Goal: Information Seeking & Learning: Check status

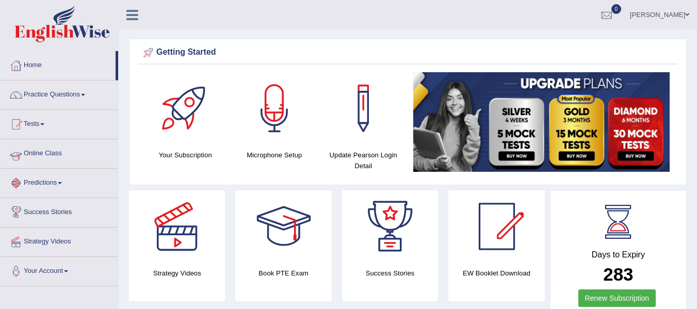
click at [44, 129] on link "Tests" at bounding box center [60, 123] width 118 height 26
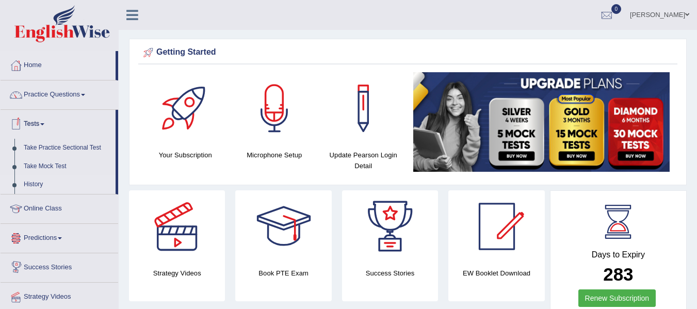
click at [47, 186] on link "History" at bounding box center [67, 185] width 97 height 19
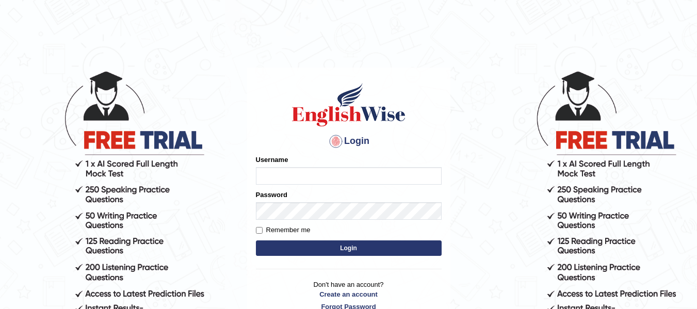
type input "jsantiago"
click at [306, 245] on button "Login" at bounding box center [349, 248] width 186 height 15
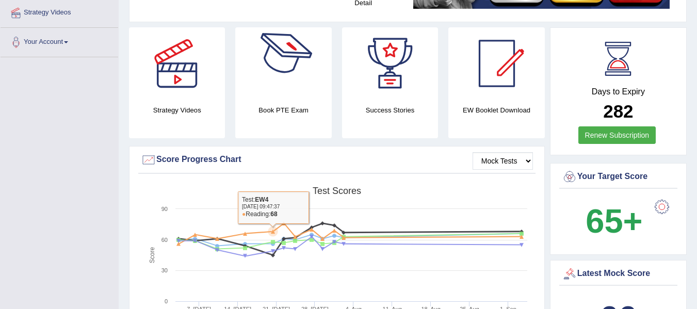
scroll to position [310, 0]
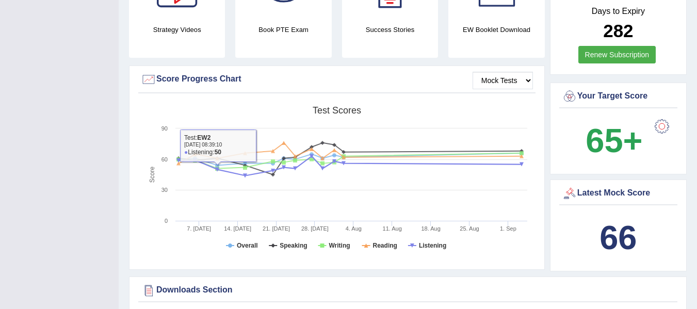
click at [234, 242] on rect at bounding box center [337, 181] width 392 height 160
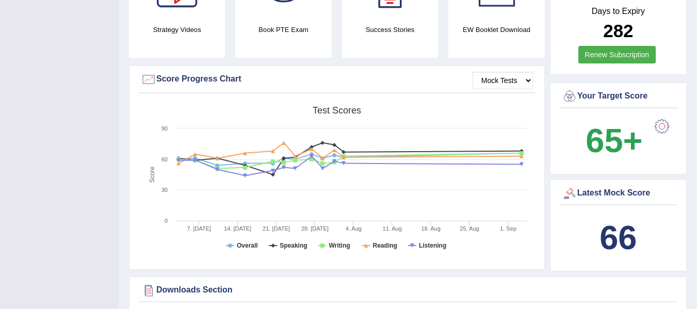
click at [236, 245] on rect at bounding box center [337, 181] width 392 height 160
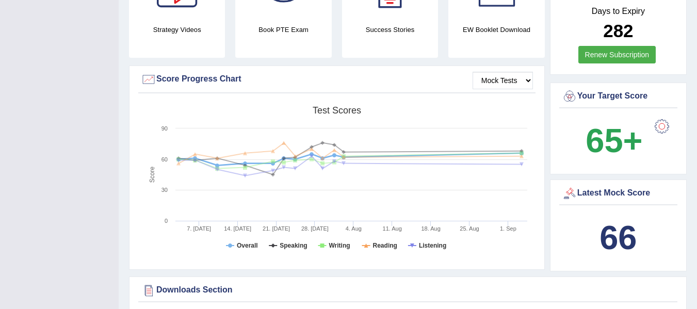
click at [275, 243] on rect at bounding box center [337, 181] width 392 height 160
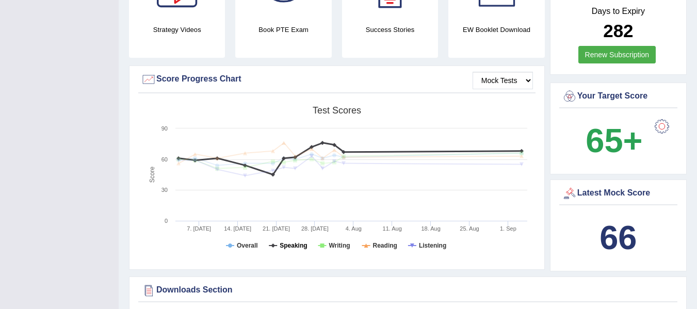
click at [280, 245] on tspan "Speaking" at bounding box center [293, 245] width 27 height 7
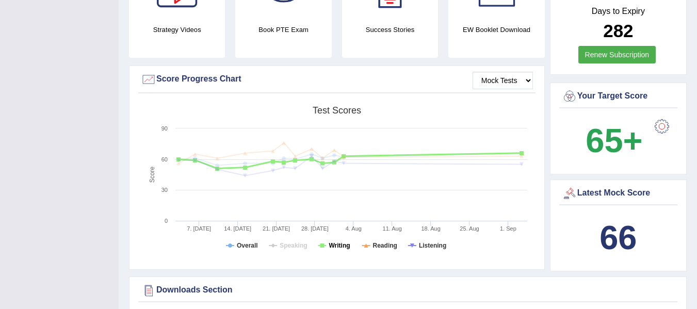
click at [345, 246] on tspan "Writing" at bounding box center [339, 245] width 21 height 7
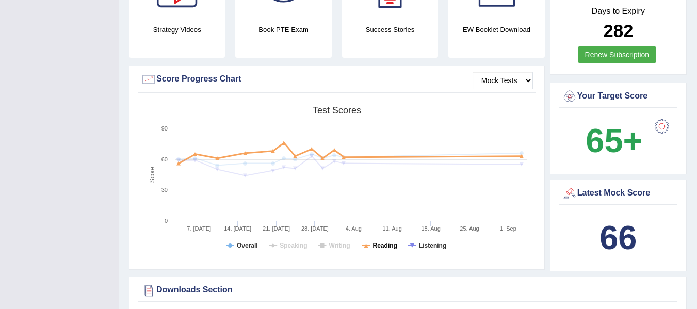
click at [384, 246] on tspan "Reading" at bounding box center [385, 245] width 24 height 7
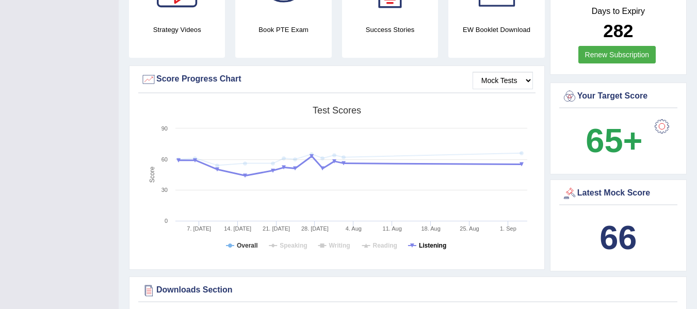
click at [433, 246] on tspan "Listening" at bounding box center [432, 245] width 27 height 7
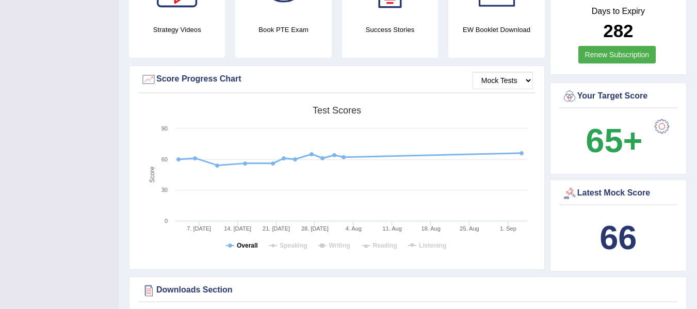
click at [253, 248] on tspan "Overall" at bounding box center [247, 245] width 21 height 7
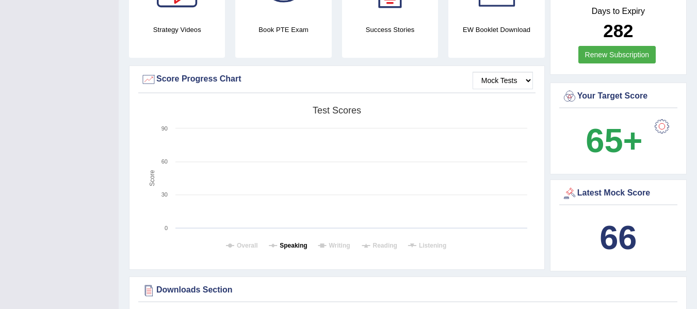
click at [281, 246] on tspan "Speaking" at bounding box center [293, 245] width 27 height 7
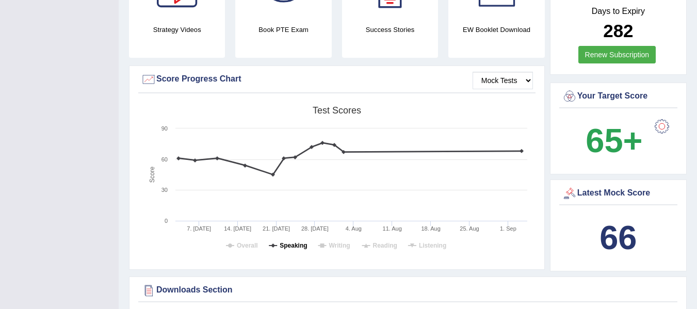
click at [295, 248] on tspan "Speaking" at bounding box center [293, 245] width 27 height 7
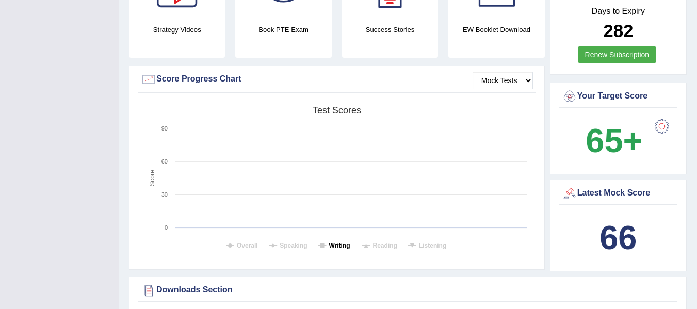
click at [334, 248] on tspan "Writing" at bounding box center [339, 245] width 21 height 7
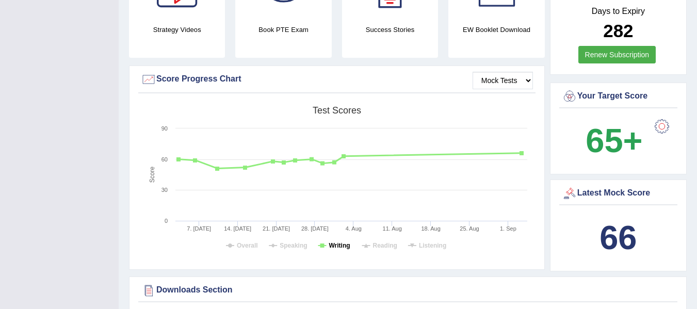
click at [336, 247] on tspan "Writing" at bounding box center [339, 245] width 21 height 7
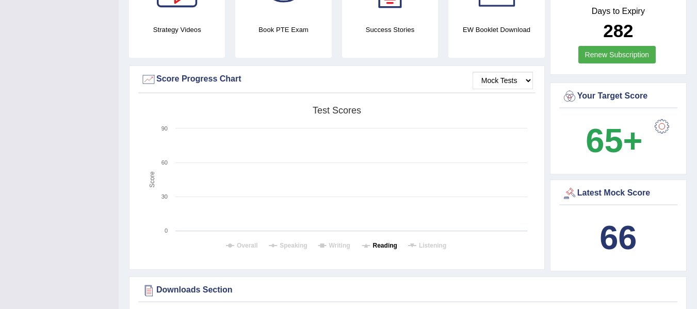
click at [386, 247] on tspan "Reading" at bounding box center [385, 245] width 24 height 7
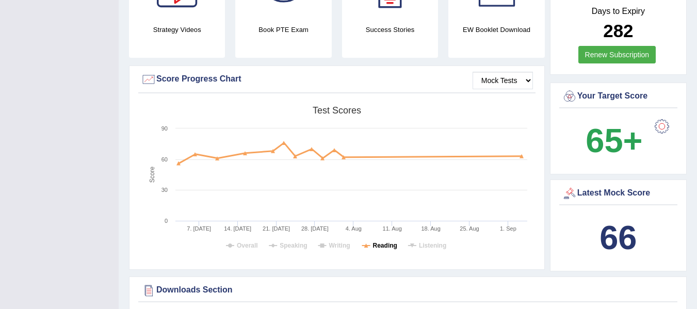
click at [387, 247] on tspan "Reading" at bounding box center [385, 245] width 24 height 7
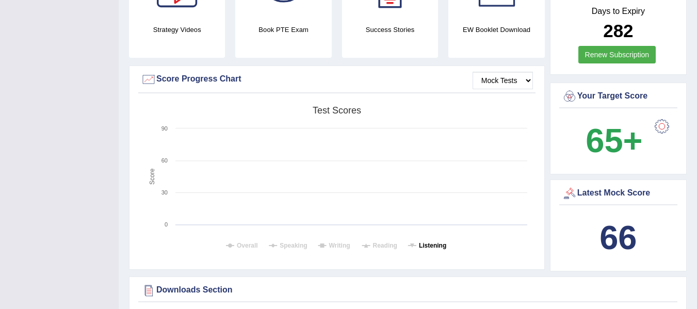
click at [423, 247] on tspan "Listening" at bounding box center [432, 245] width 27 height 7
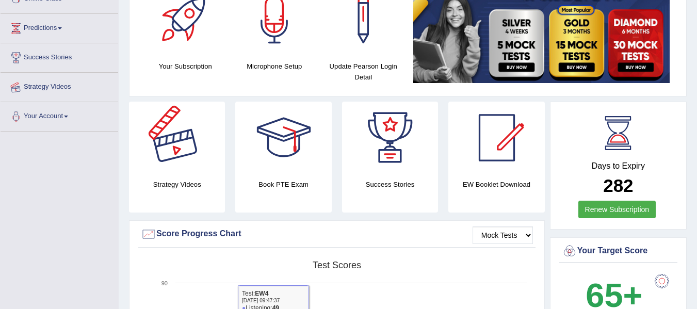
scroll to position [0, 0]
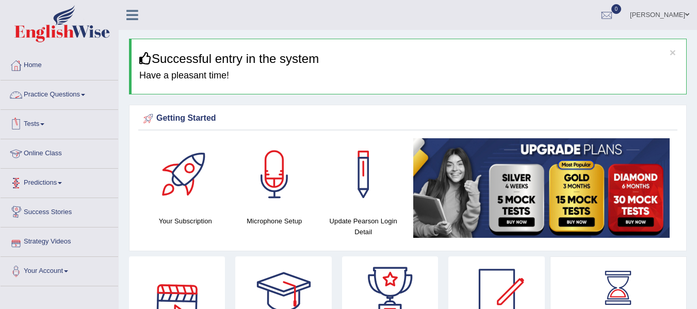
click at [42, 122] on link "Tests" at bounding box center [60, 123] width 118 height 26
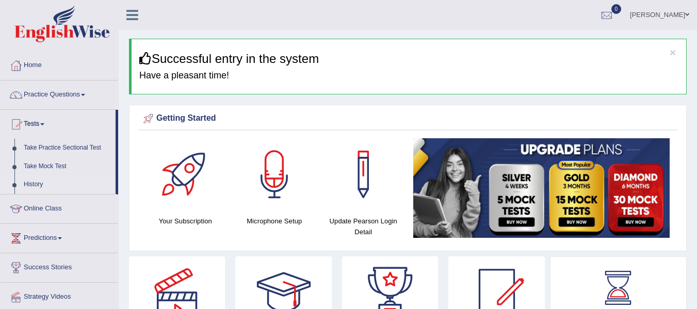
click at [39, 181] on link "History" at bounding box center [67, 185] width 97 height 19
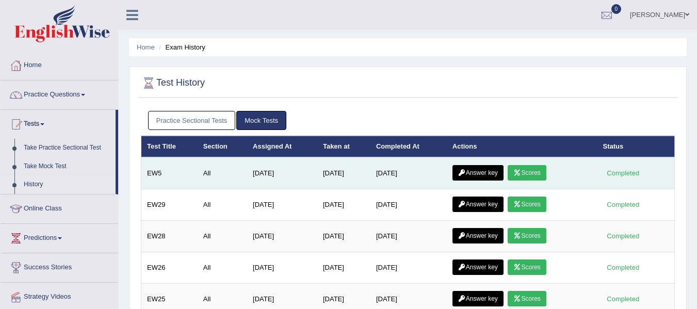
click at [497, 170] on link "Answer key" at bounding box center [478, 172] width 51 height 15
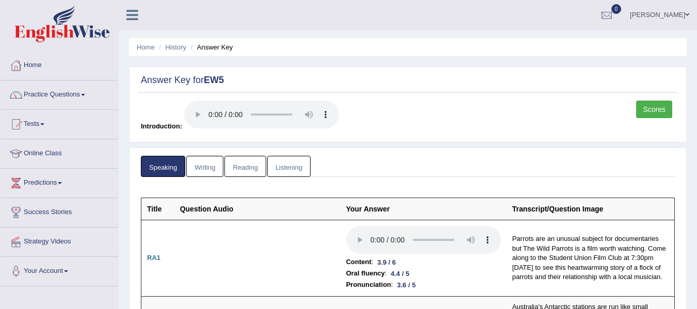
click at [208, 170] on link "Writing" at bounding box center [204, 166] width 37 height 21
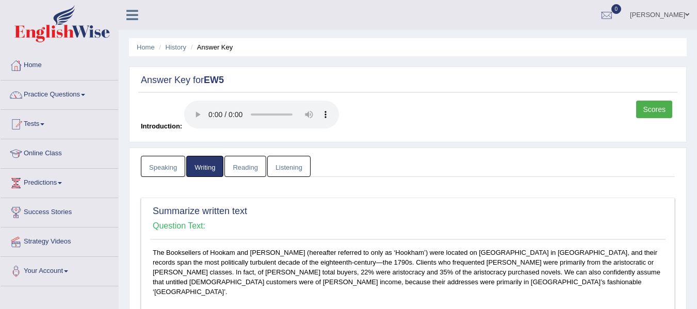
click at [276, 165] on link "Listening" at bounding box center [288, 166] width 43 height 21
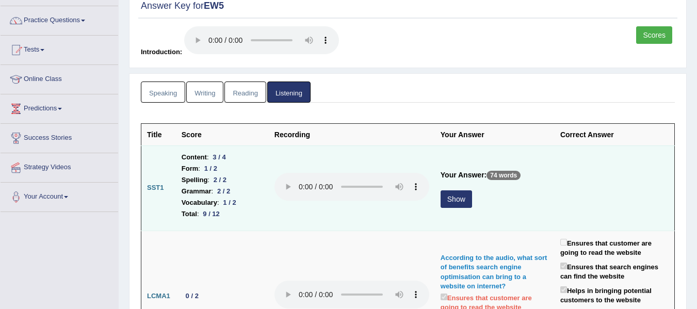
scroll to position [103, 0]
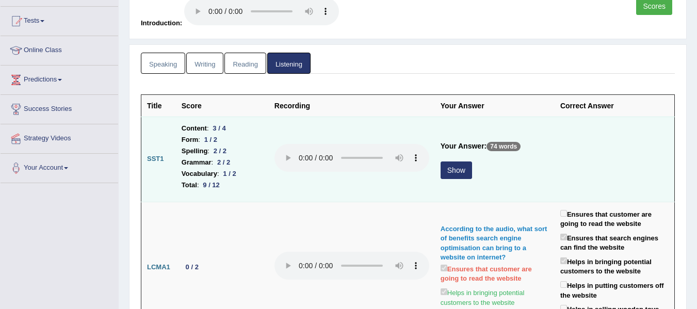
click at [454, 173] on button "Show" at bounding box center [456, 171] width 31 height 18
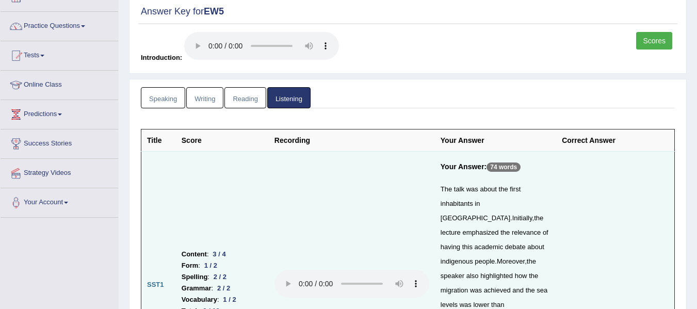
scroll to position [0, 0]
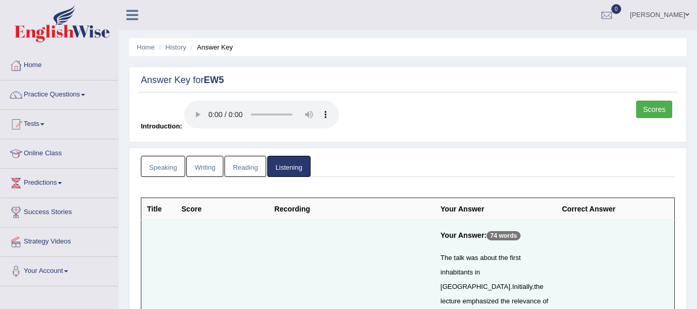
click at [639, 113] on link "Scores" at bounding box center [655, 110] width 36 height 18
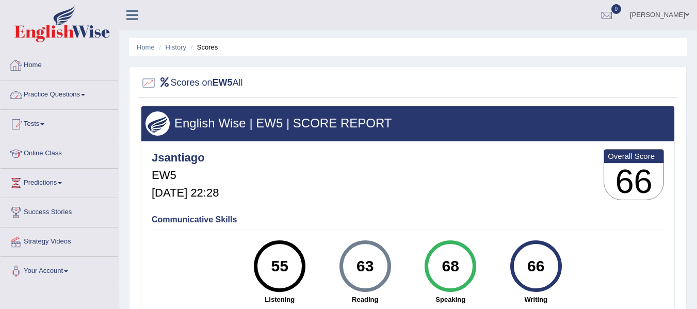
click at [51, 73] on link "Home" at bounding box center [60, 64] width 118 height 26
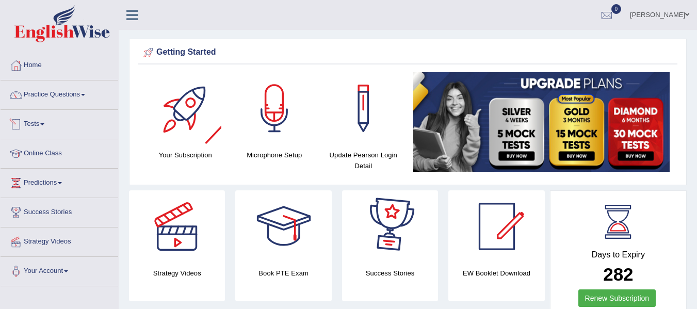
click at [45, 125] on link "Tests" at bounding box center [60, 123] width 118 height 26
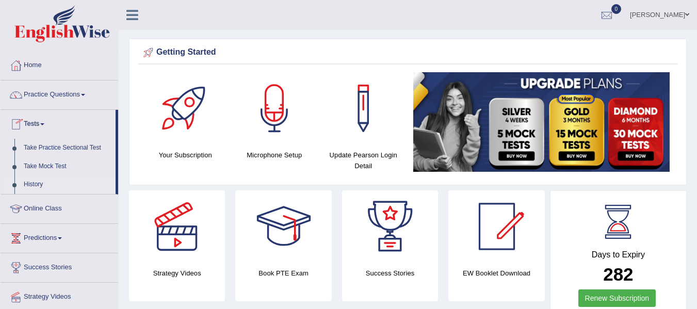
click at [42, 182] on link "History" at bounding box center [67, 185] width 97 height 19
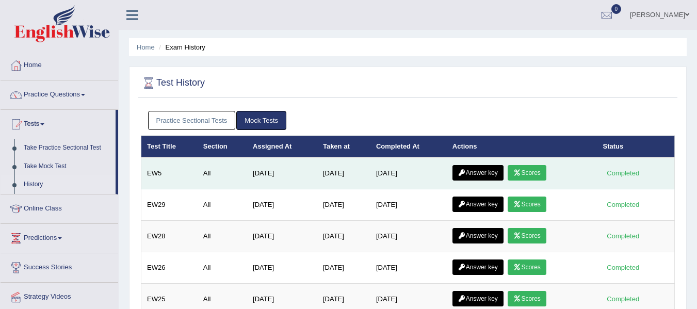
click at [463, 173] on icon at bounding box center [462, 173] width 8 height 6
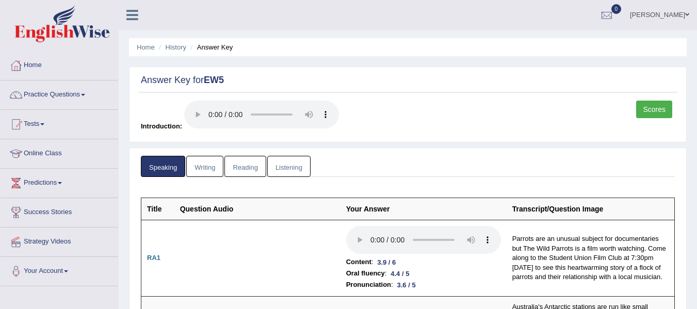
click at [641, 118] on div "Scores" at bounding box center [656, 111] width 39 height 20
click at [643, 116] on link "Scores" at bounding box center [655, 110] width 36 height 18
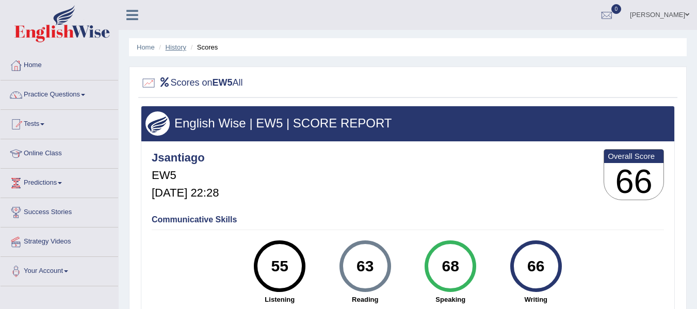
click at [178, 46] on link "History" at bounding box center [176, 47] width 21 height 8
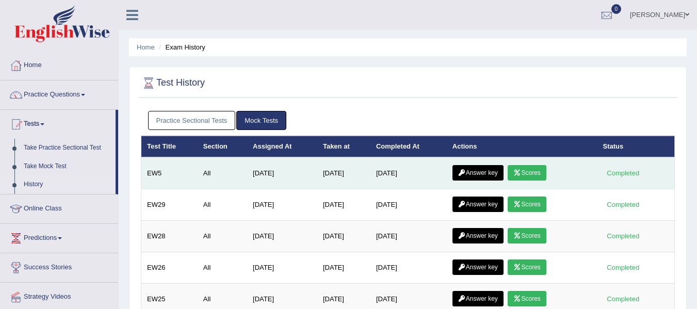
click at [493, 174] on link "Answer key" at bounding box center [478, 172] width 51 height 15
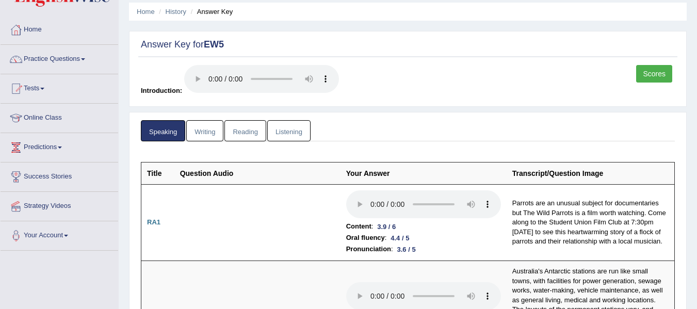
click at [203, 129] on link "Writing" at bounding box center [204, 130] width 37 height 21
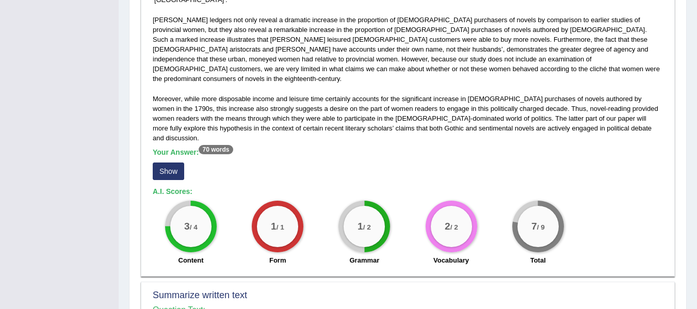
scroll to position [294, 0]
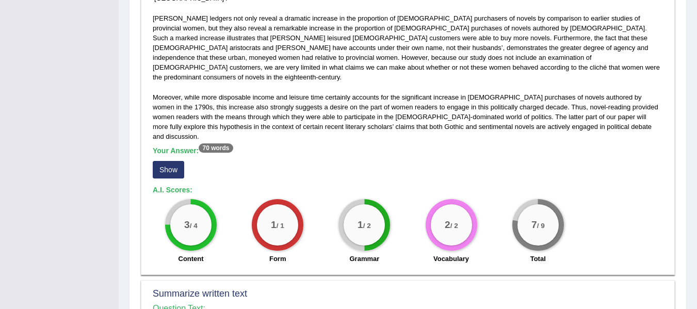
click at [178, 161] on button "Show" at bounding box center [168, 170] width 31 height 18
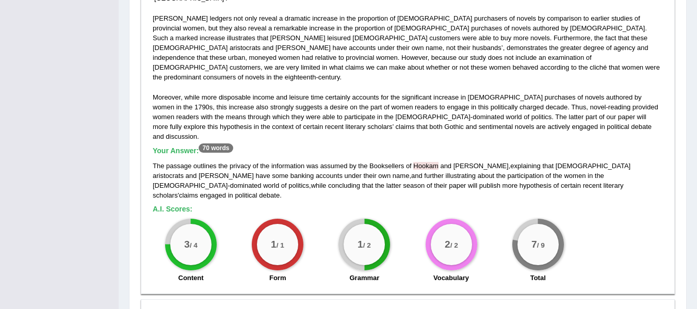
click at [418, 162] on span "Hookam" at bounding box center [426, 166] width 25 height 8
click at [419, 162] on span "Hookam" at bounding box center [426, 166] width 25 height 8
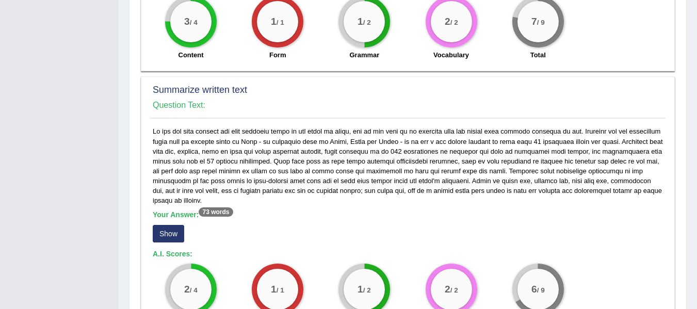
scroll to position [516, 0]
click at [171, 226] on button "Show" at bounding box center [168, 235] width 31 height 18
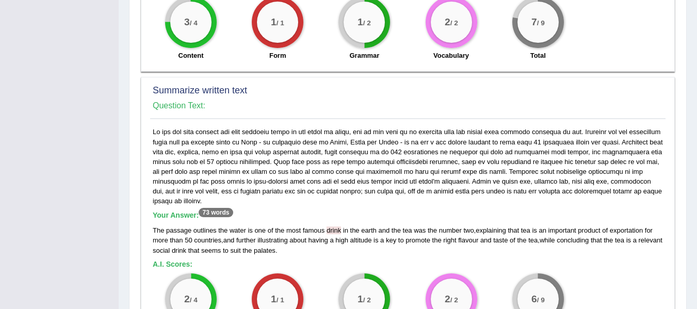
click at [335, 227] on span "drink" at bounding box center [334, 231] width 14 height 8
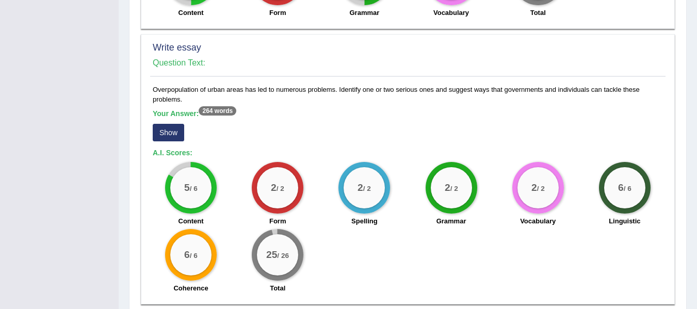
scroll to position [839, 0]
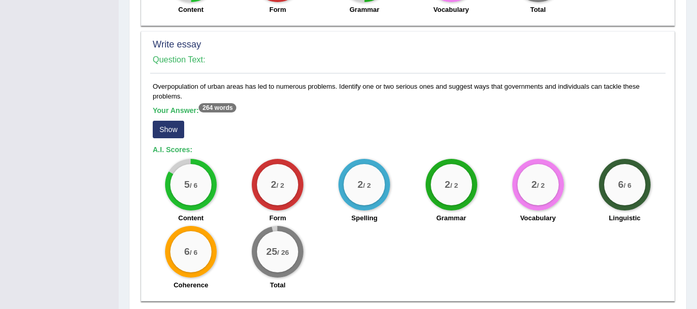
click at [176, 121] on button "Show" at bounding box center [168, 130] width 31 height 18
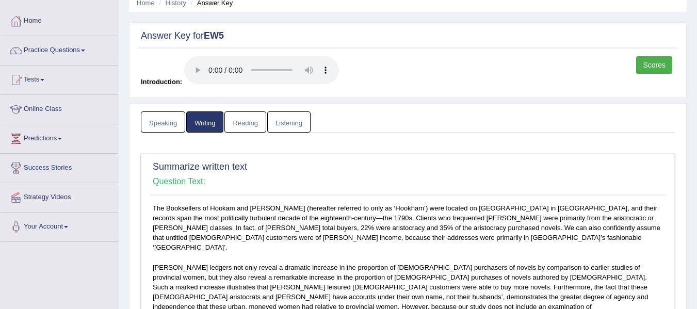
scroll to position [0, 0]
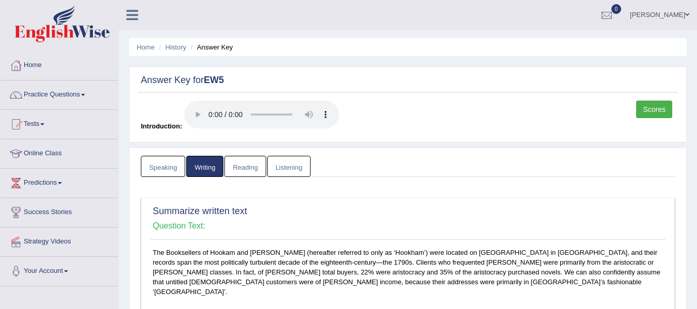
click at [234, 174] on link "Reading" at bounding box center [245, 166] width 41 height 21
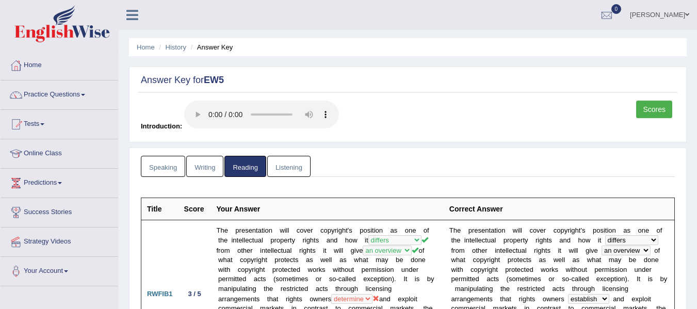
click at [290, 167] on link "Listening" at bounding box center [288, 166] width 43 height 21
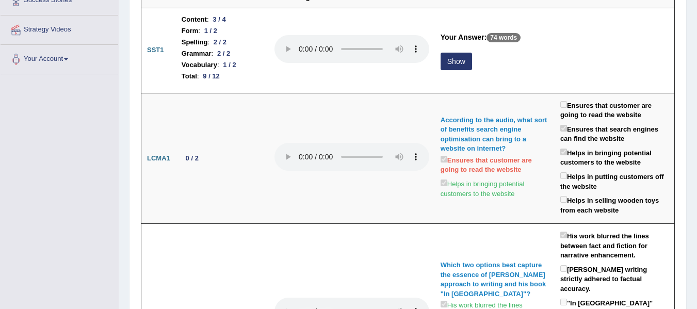
scroll to position [52, 0]
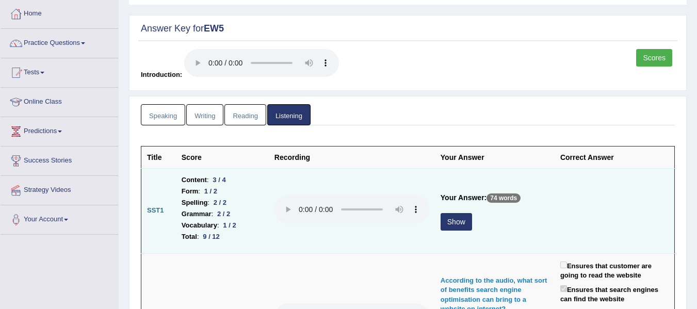
click at [443, 222] on button "Show" at bounding box center [456, 222] width 31 height 18
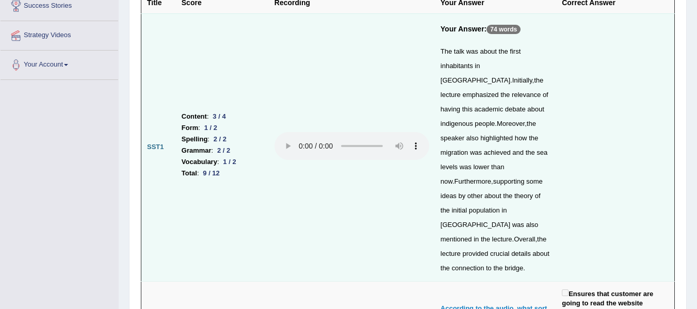
scroll to position [0, 0]
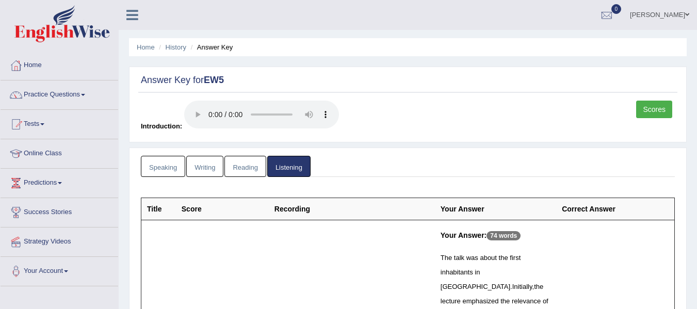
click at [654, 105] on link "Scores" at bounding box center [655, 110] width 36 height 18
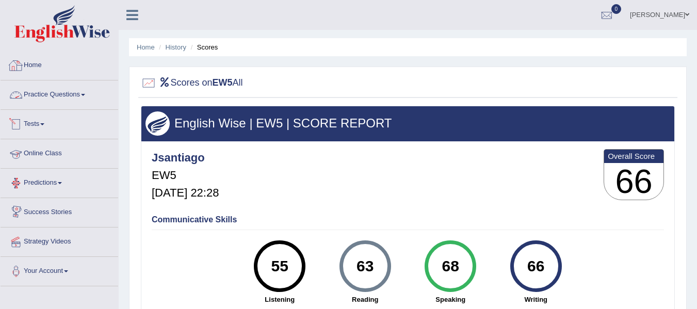
click at [71, 67] on link "Home" at bounding box center [60, 64] width 118 height 26
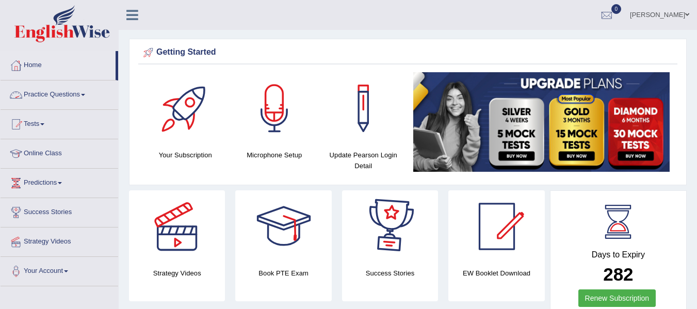
click at [75, 98] on link "Practice Questions" at bounding box center [60, 94] width 118 height 26
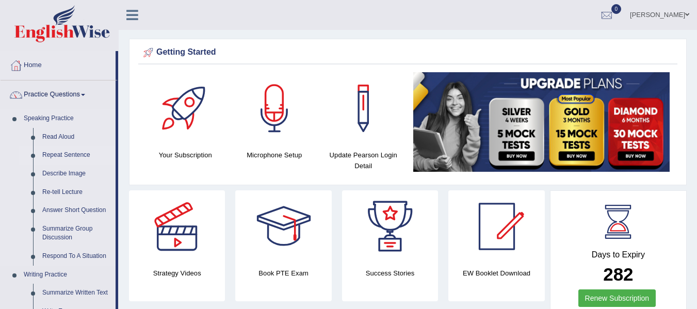
click at [70, 152] on link "Repeat Sentence" at bounding box center [77, 155] width 78 height 19
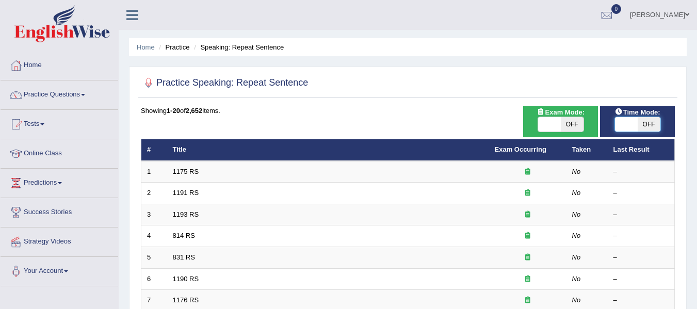
click at [621, 120] on span at bounding box center [626, 124] width 23 height 14
checkbox input "true"
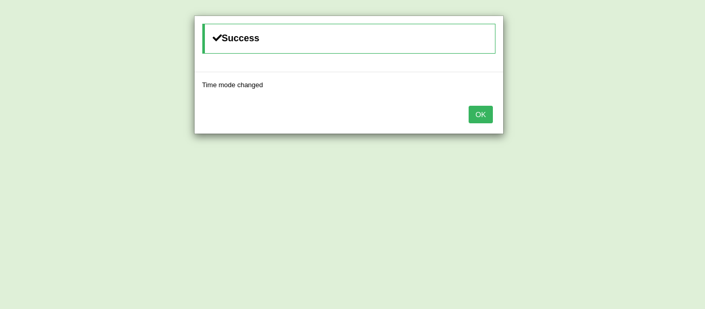
click at [483, 119] on button "OK" at bounding box center [481, 115] width 24 height 18
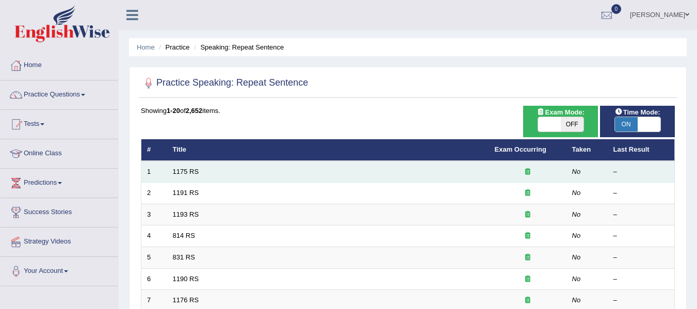
click at [200, 172] on td "1175 RS" at bounding box center [328, 172] width 322 height 22
click at [193, 173] on link "1175 RS" at bounding box center [186, 172] width 26 height 8
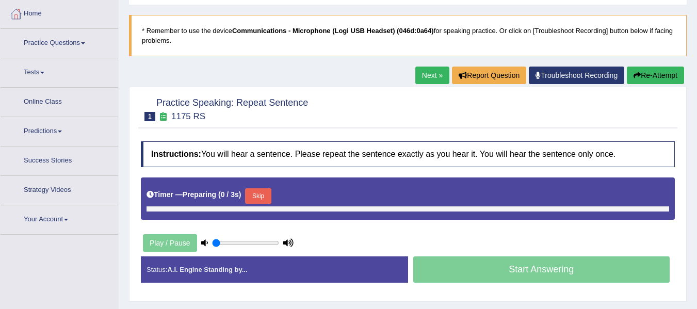
type input "0.55"
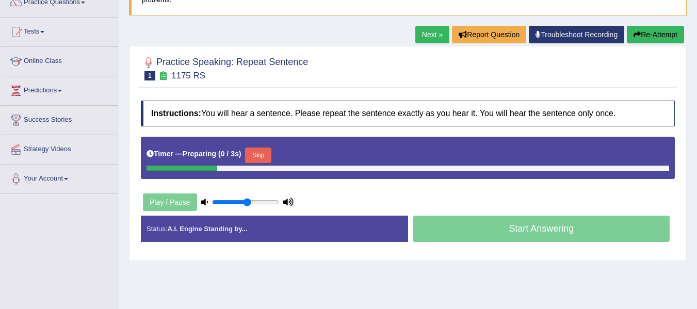
scroll to position [103, 0]
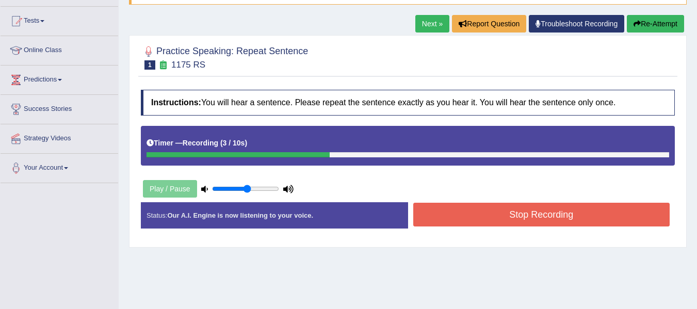
click at [488, 204] on button "Stop Recording" at bounding box center [542, 215] width 257 height 24
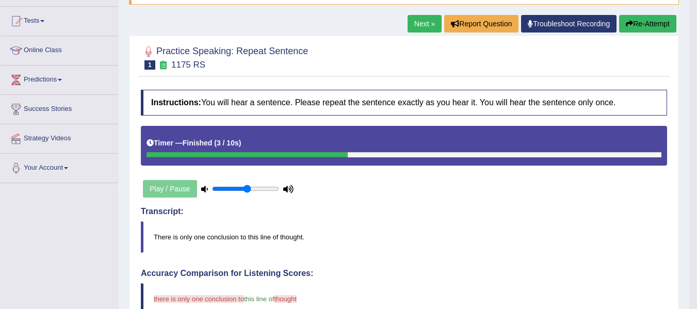
click at [642, 17] on button "Re-Attempt" at bounding box center [648, 24] width 57 height 18
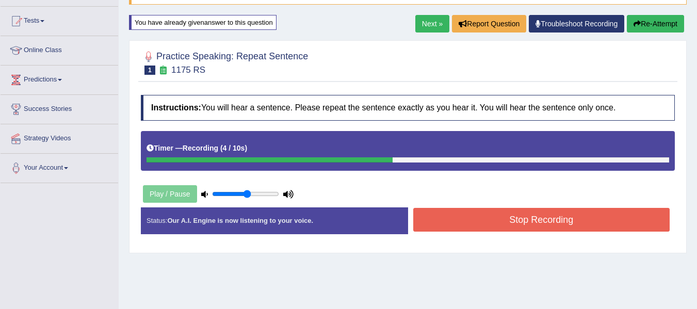
click at [492, 218] on button "Stop Recording" at bounding box center [542, 220] width 257 height 24
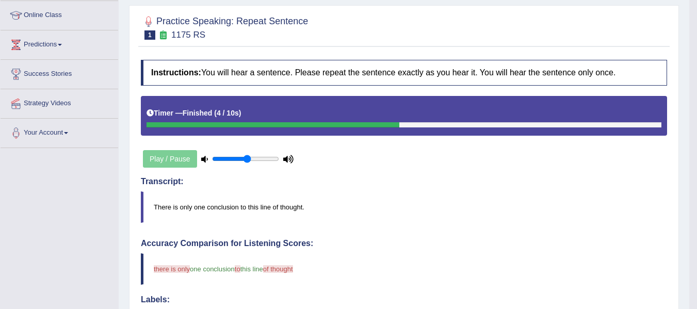
scroll to position [103, 0]
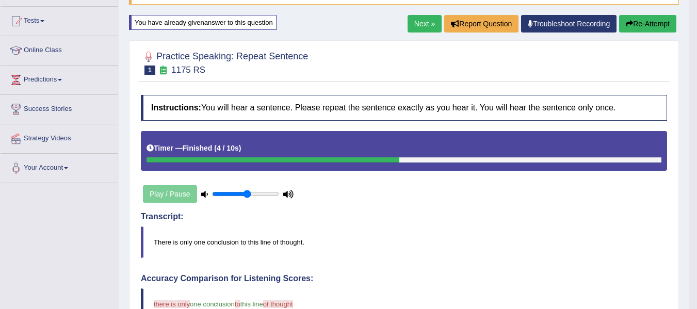
click at [634, 27] on button "Re-Attempt" at bounding box center [648, 24] width 57 height 18
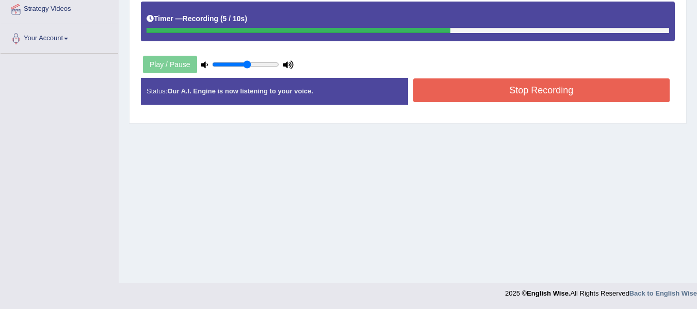
click at [510, 95] on button "Stop Recording" at bounding box center [542, 90] width 257 height 24
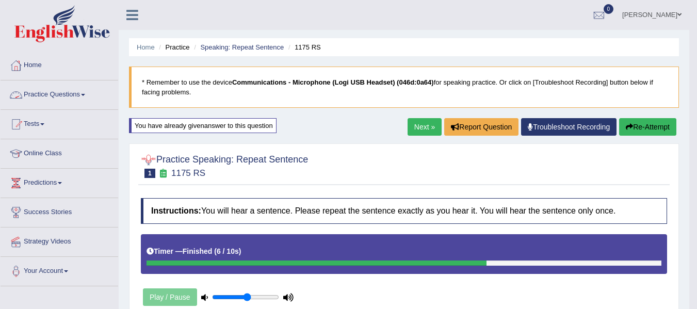
click at [67, 94] on link "Practice Questions" at bounding box center [60, 94] width 118 height 26
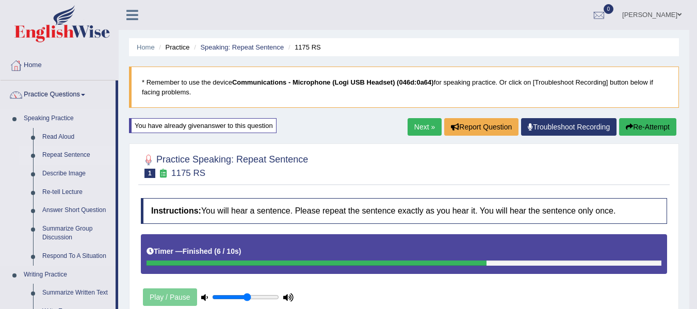
click at [68, 154] on link "Repeat Sentence" at bounding box center [77, 155] width 78 height 19
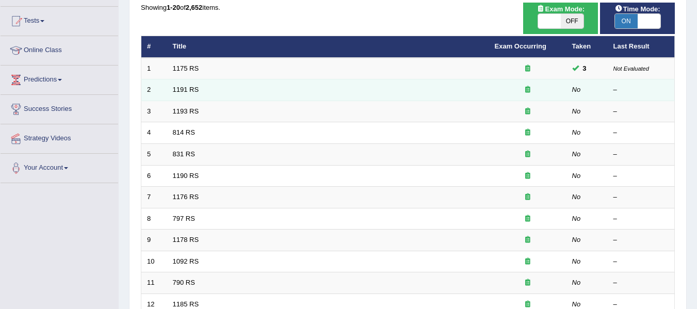
click at [155, 84] on td "2" at bounding box center [154, 91] width 26 height 22
click at [185, 84] on td "1191 RS" at bounding box center [328, 91] width 322 height 22
click at [185, 86] on td "1191 RS" at bounding box center [328, 91] width 322 height 22
click at [185, 87] on link "1191 RS" at bounding box center [186, 90] width 26 height 8
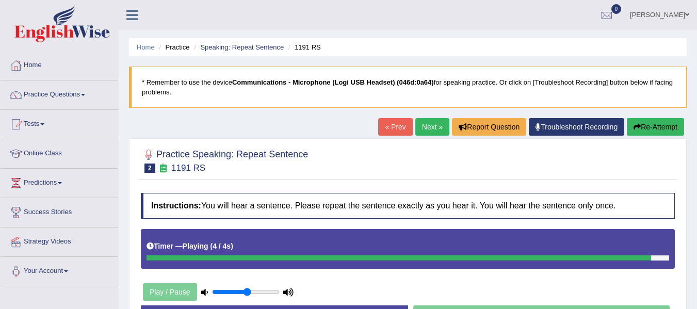
click at [676, 136] on button "Re-Attempt" at bounding box center [655, 127] width 57 height 18
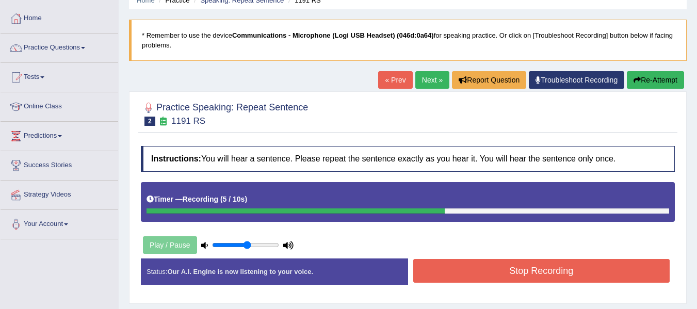
scroll to position [103, 0]
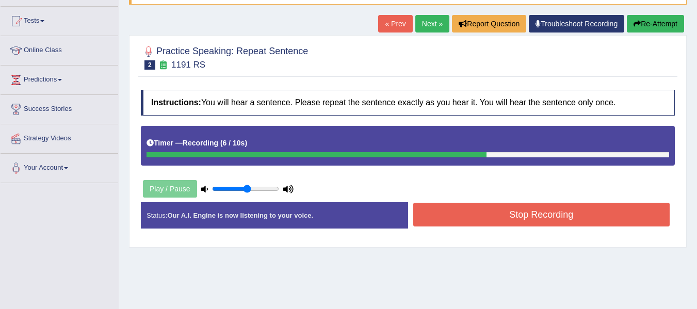
click at [481, 210] on button "Stop Recording" at bounding box center [542, 215] width 257 height 24
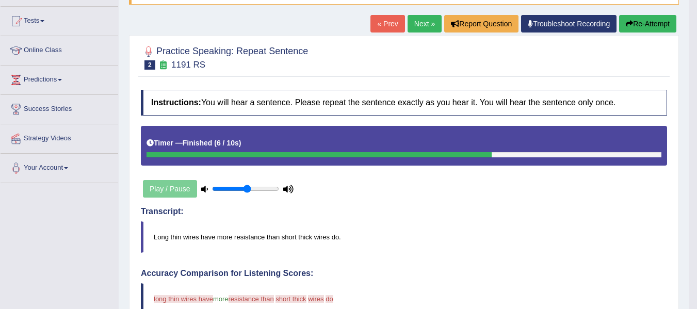
click at [412, 18] on link "Next »" at bounding box center [425, 24] width 34 height 18
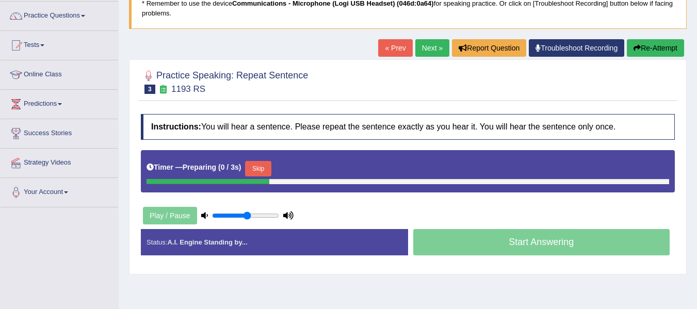
scroll to position [207, 0]
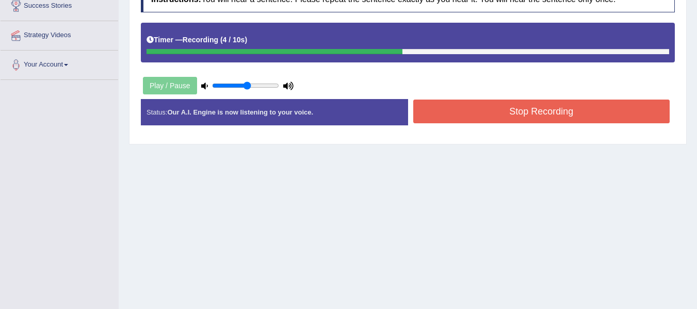
click at [563, 114] on button "Stop Recording" at bounding box center [542, 112] width 257 height 24
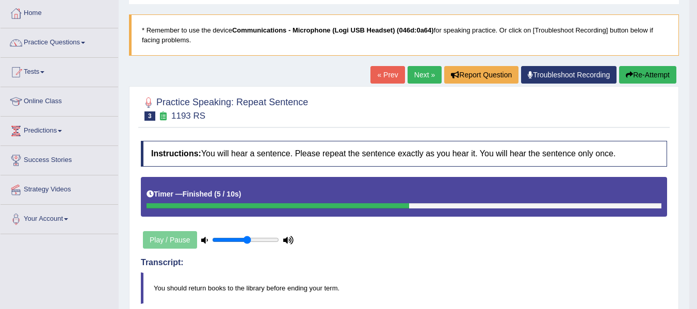
scroll to position [52, 0]
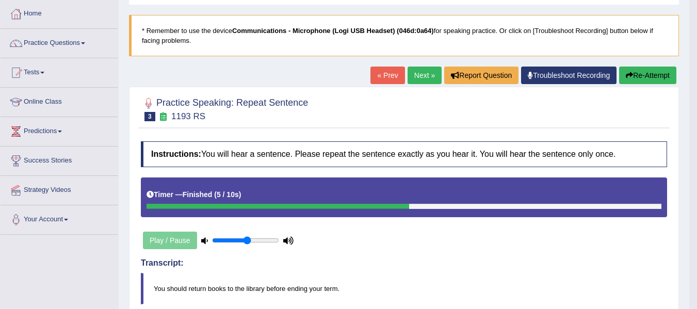
click at [642, 76] on button "Re-Attempt" at bounding box center [648, 76] width 57 height 18
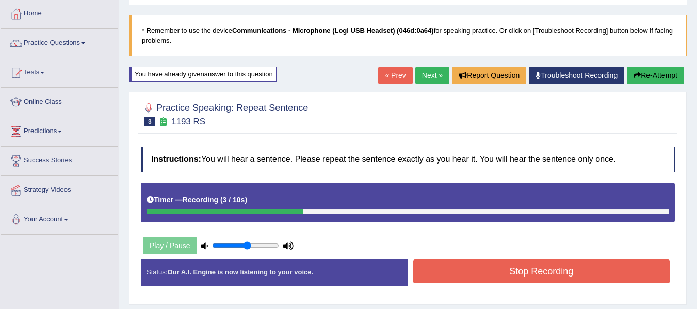
click at [675, 76] on button "Re-Attempt" at bounding box center [655, 76] width 57 height 18
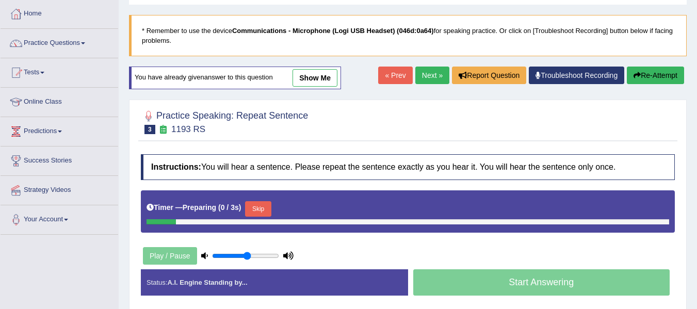
scroll to position [52, 0]
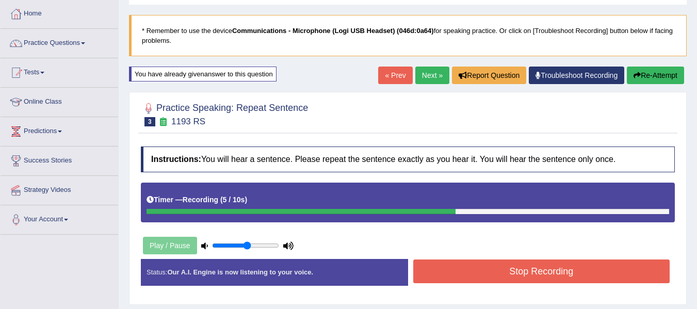
click at [602, 285] on div "Stop Recording" at bounding box center [541, 273] width 267 height 26
click at [610, 275] on button "Stop Recording" at bounding box center [542, 272] width 257 height 24
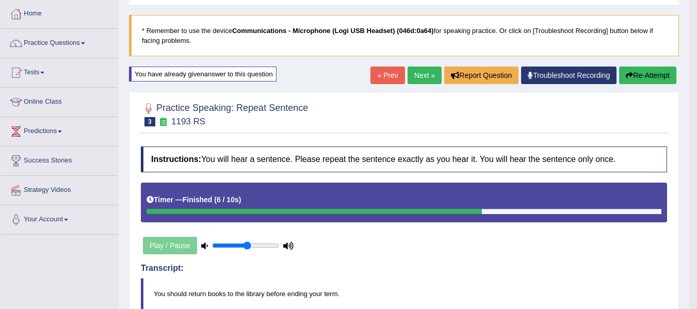
scroll to position [0, 0]
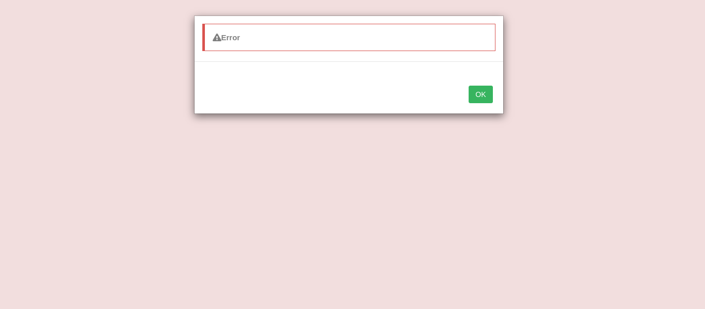
click at [484, 98] on button "OK" at bounding box center [481, 95] width 24 height 18
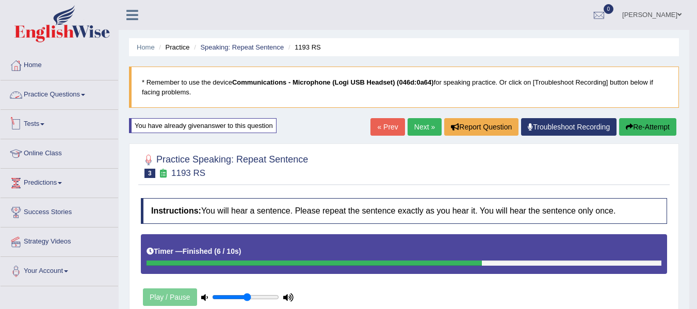
click at [42, 130] on link "Tests" at bounding box center [60, 123] width 118 height 26
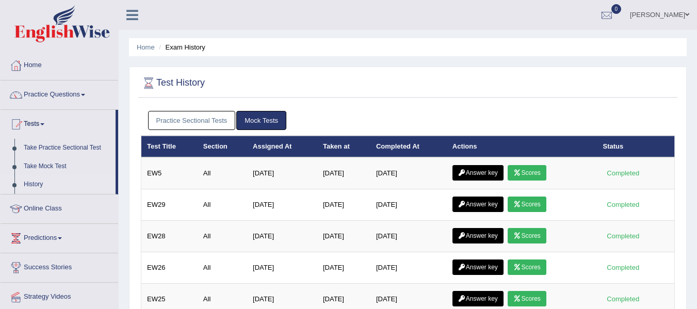
click at [536, 168] on link "Scores" at bounding box center [527, 172] width 38 height 15
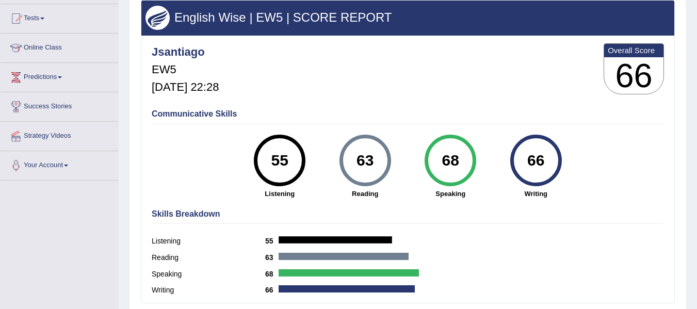
scroll to position [108, 0]
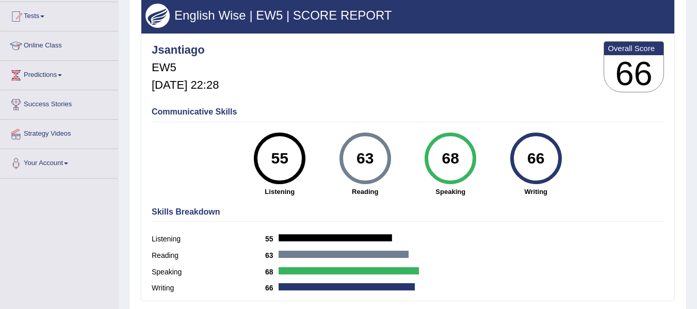
drag, startPoint x: 705, startPoint y: 84, endPoint x: 705, endPoint y: 141, distance: 57.8
click at [697, 141] on html "Toggle navigation Home Practice Questions Speaking Practice Read Aloud Repeat S…" at bounding box center [348, 46] width 697 height 309
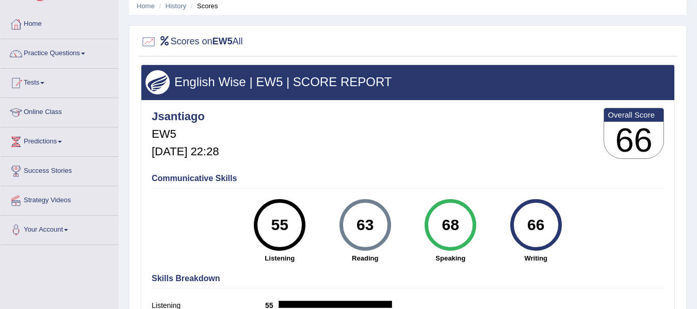
scroll to position [0, 0]
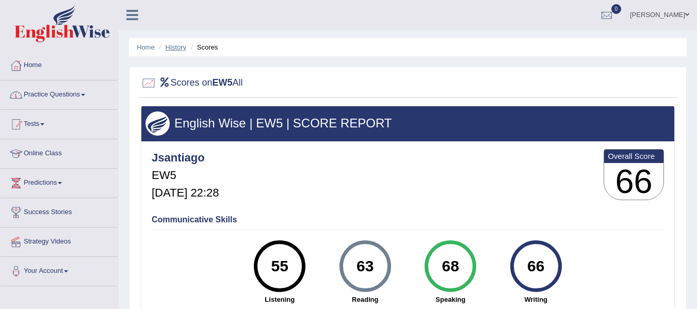
click at [177, 45] on link "History" at bounding box center [176, 47] width 21 height 8
click at [30, 125] on link "Tests" at bounding box center [60, 123] width 118 height 26
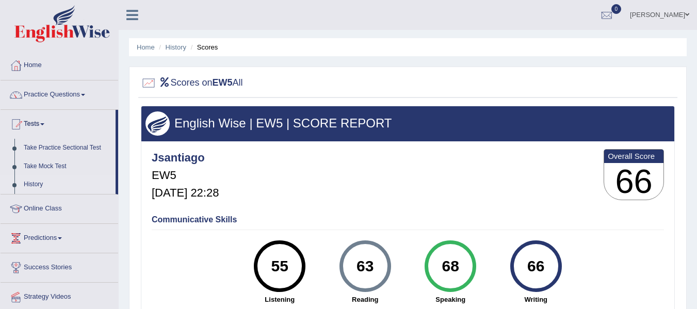
click at [38, 185] on link "History" at bounding box center [67, 185] width 97 height 19
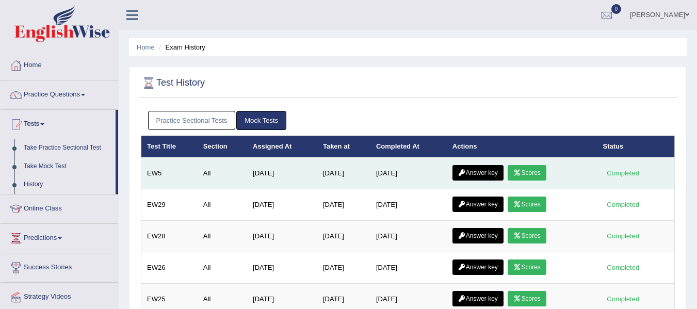
click at [484, 183] on td "Answer key Scores" at bounding box center [522, 173] width 151 height 32
click at [481, 174] on link "Answer key" at bounding box center [478, 172] width 51 height 15
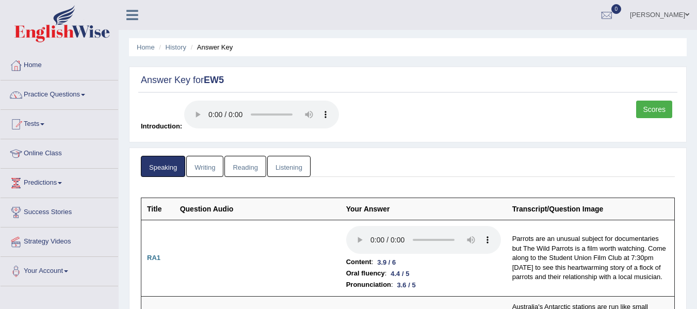
click at [196, 164] on link "Writing" at bounding box center [204, 166] width 37 height 21
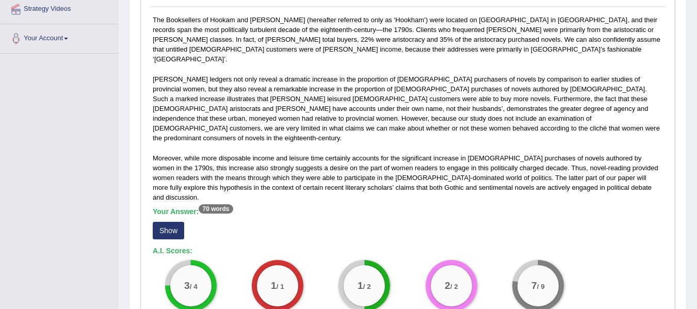
scroll to position [231, 0]
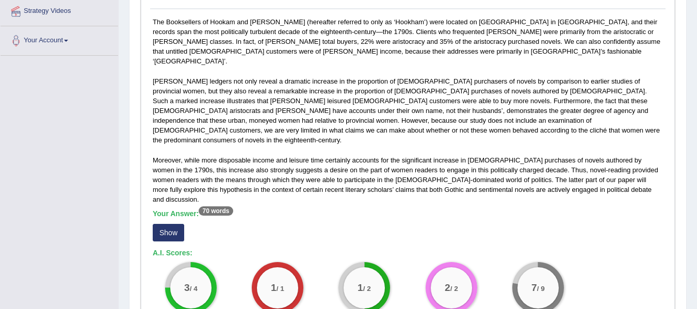
click at [176, 224] on button "Show" at bounding box center [168, 233] width 31 height 18
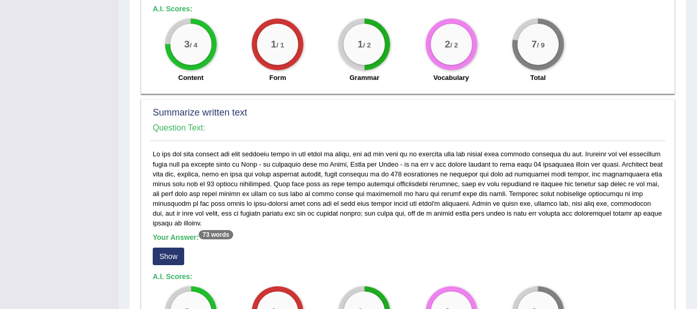
scroll to position [490, 0]
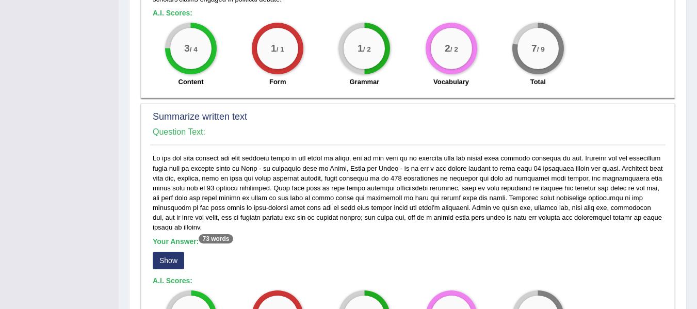
click at [174, 252] on button "Show" at bounding box center [168, 261] width 31 height 18
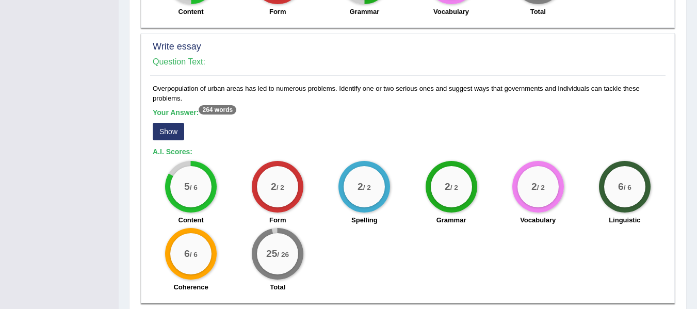
scroll to position [839, 0]
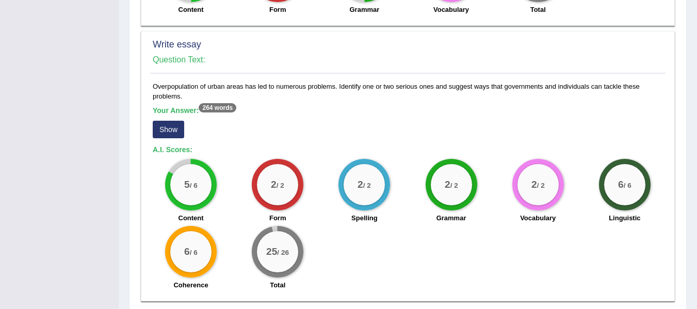
click at [177, 121] on button "Show" at bounding box center [168, 130] width 31 height 18
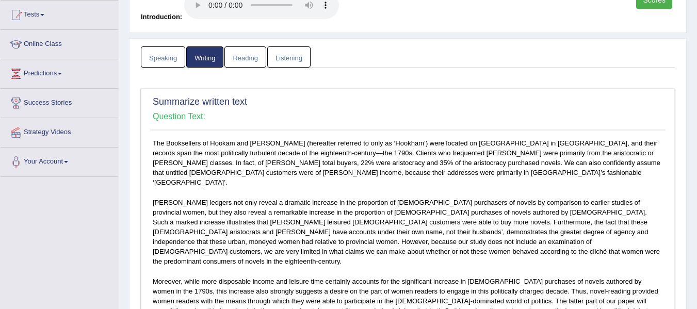
scroll to position [78, 0]
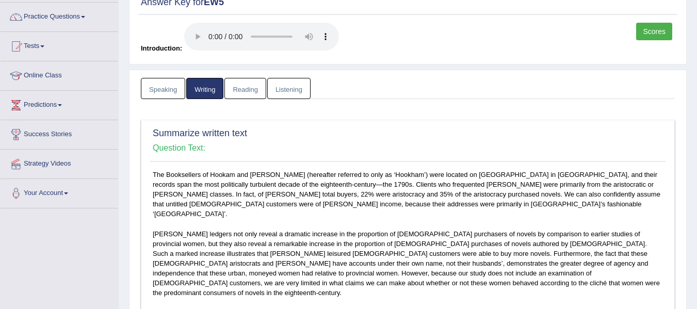
click at [294, 89] on link "Listening" at bounding box center [288, 88] width 43 height 21
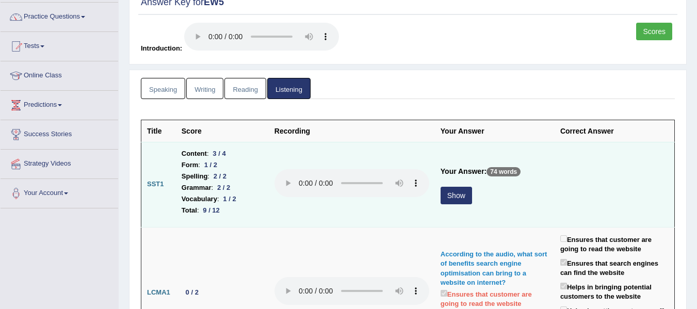
click at [452, 196] on button "Show" at bounding box center [456, 196] width 31 height 18
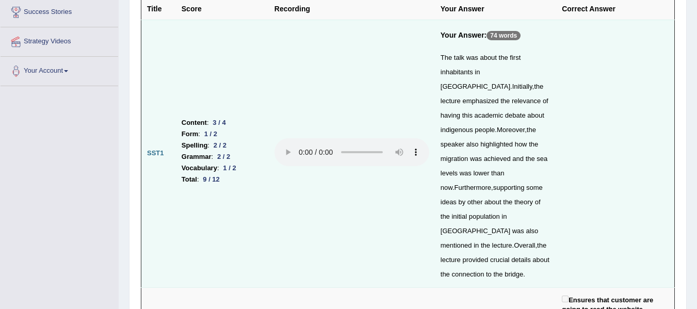
scroll to position [212, 0]
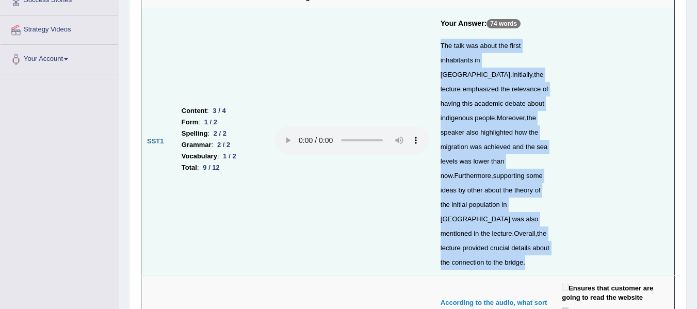
drag, startPoint x: 442, startPoint y: 45, endPoint x: 499, endPoint y: 242, distance: 204.2
click at [499, 242] on div "The talk was about the first inhabitants in Australia . Initially , the lecture…" at bounding box center [496, 154] width 110 height 231
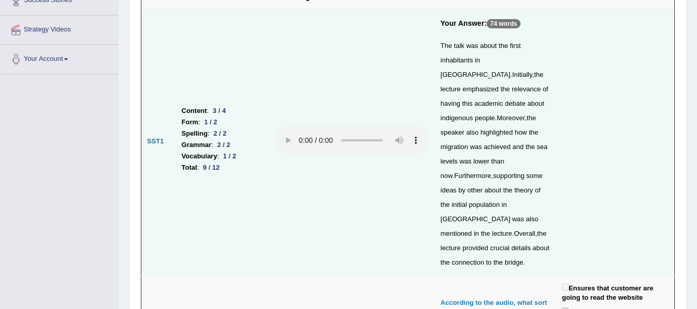
click at [575, 191] on td at bounding box center [616, 142] width 118 height 268
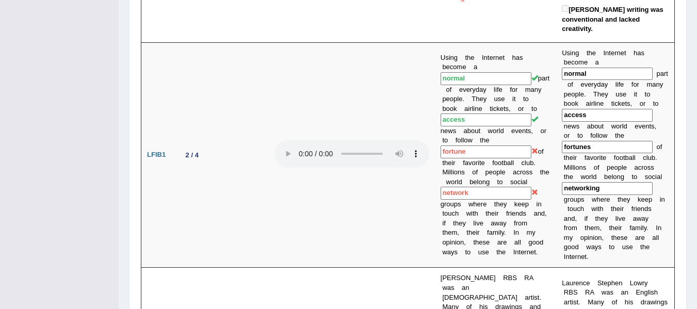
scroll to position [744, 0]
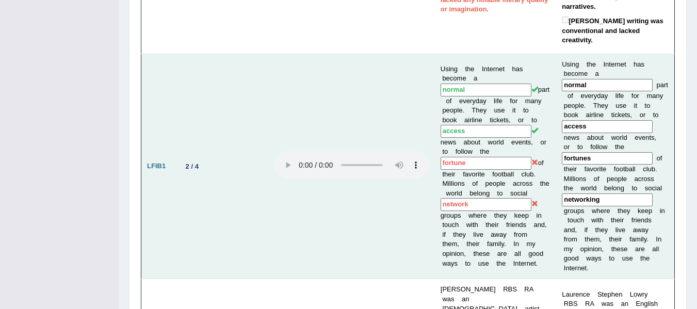
click at [479, 198] on input "network" at bounding box center [486, 204] width 91 height 13
click at [590, 152] on input "fortunes" at bounding box center [607, 158] width 91 height 13
click at [472, 157] on input "fortune" at bounding box center [486, 163] width 91 height 13
click at [394, 203] on td at bounding box center [352, 167] width 166 height 226
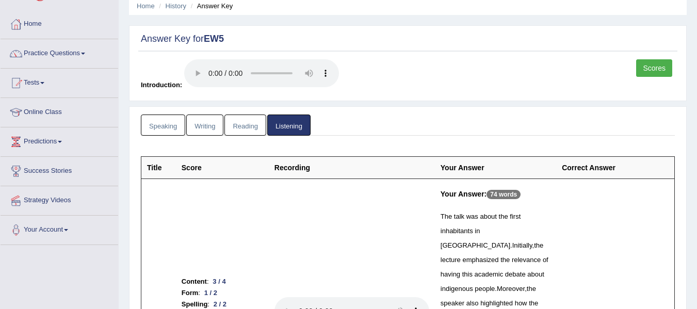
scroll to position [0, 0]
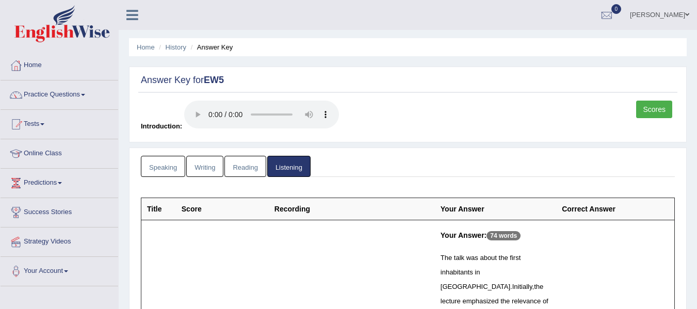
click at [200, 162] on link "Writing" at bounding box center [204, 166] width 37 height 21
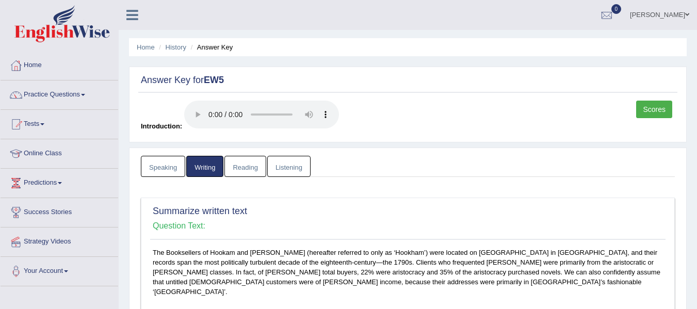
click at [667, 109] on link "Scores" at bounding box center [655, 110] width 36 height 18
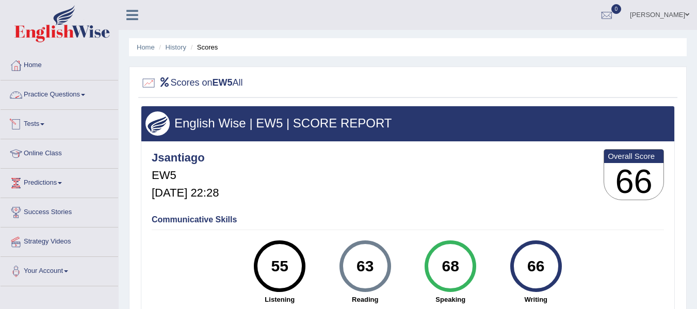
click at [49, 129] on link "Tests" at bounding box center [60, 123] width 118 height 26
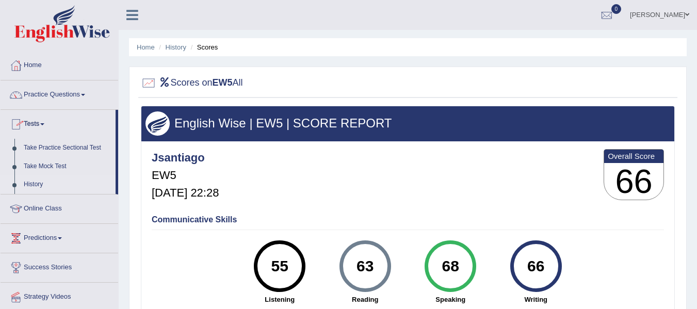
click at [44, 179] on link "History" at bounding box center [67, 185] width 97 height 19
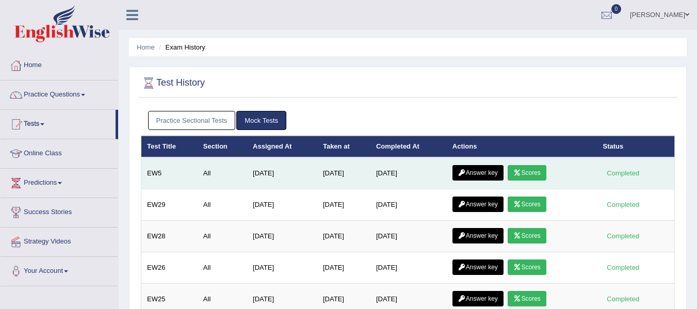
click at [482, 166] on link "Answer key" at bounding box center [478, 172] width 51 height 15
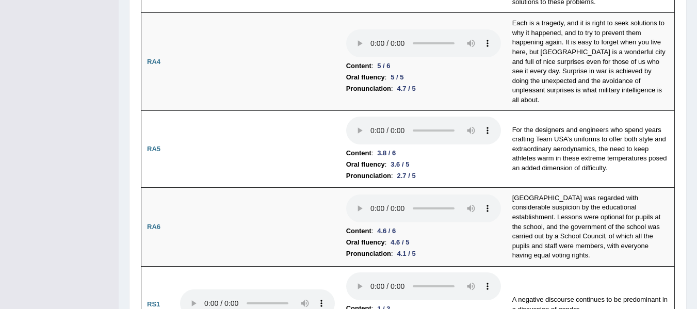
scroll to position [459, 0]
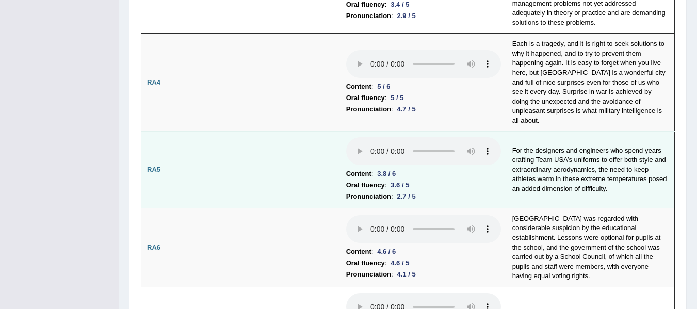
click at [305, 132] on td at bounding box center [257, 170] width 166 height 77
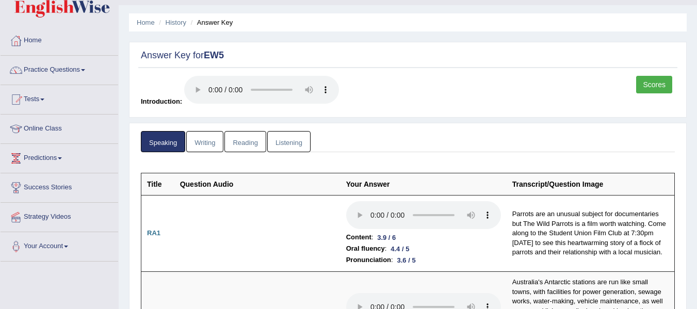
scroll to position [0, 0]
